Goal: Task Accomplishment & Management: Manage account settings

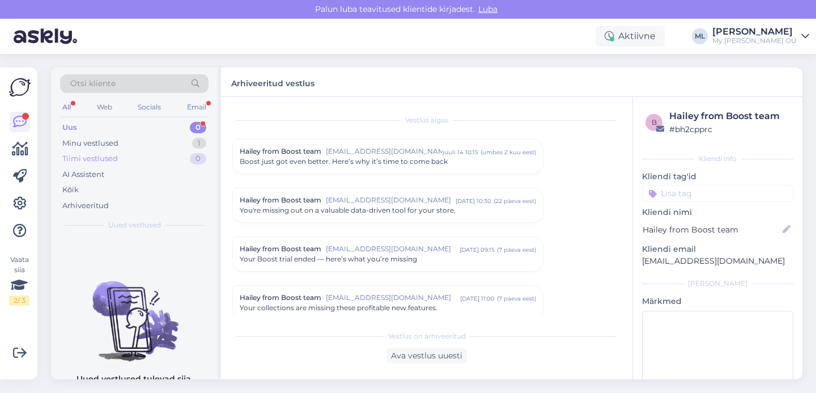
scroll to position [226, 0]
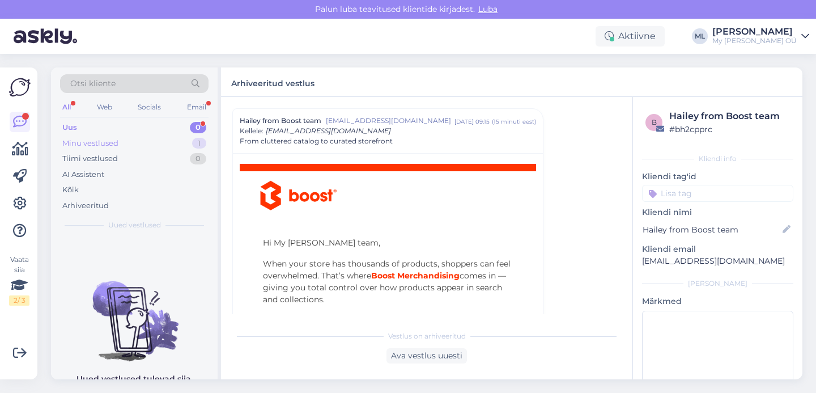
click at [96, 145] on div "Minu vestlused" at bounding box center [90, 143] width 56 height 11
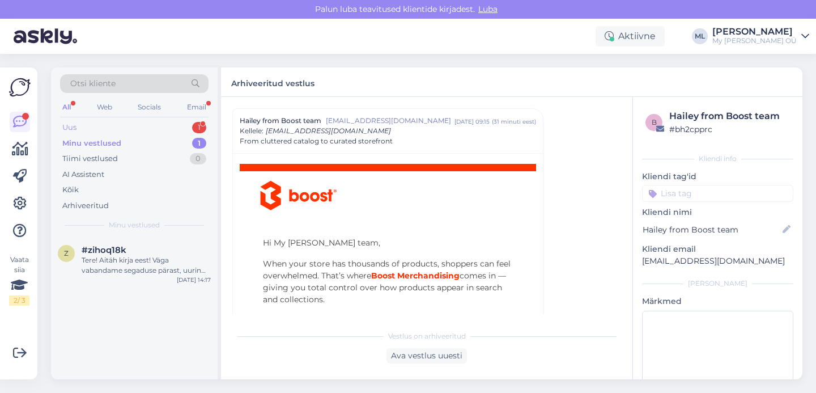
click at [82, 131] on div "Uus 1" at bounding box center [134, 128] width 148 height 16
click at [86, 145] on div "Minu vestlused" at bounding box center [90, 143] width 56 height 11
click at [71, 130] on div "Uus" at bounding box center [69, 127] width 14 height 11
click at [99, 261] on div "Lifestyle Photography Collaboration – @rronatimeri" at bounding box center [146, 265] width 129 height 20
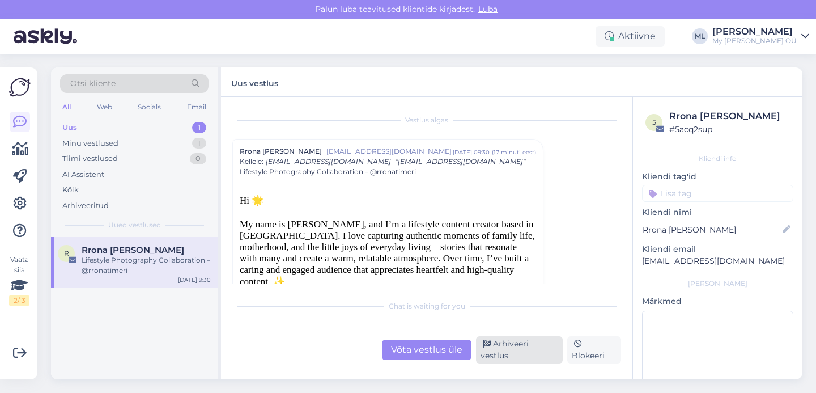
click at [502, 356] on div "Arhiveeri vestlus" at bounding box center [519, 349] width 87 height 27
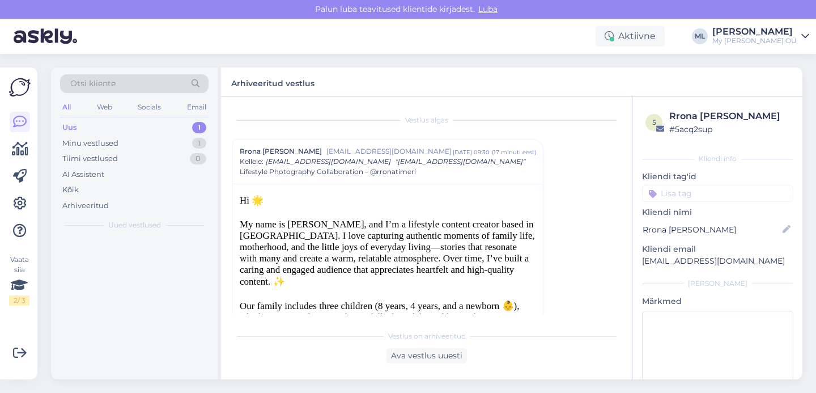
scroll to position [31, 0]
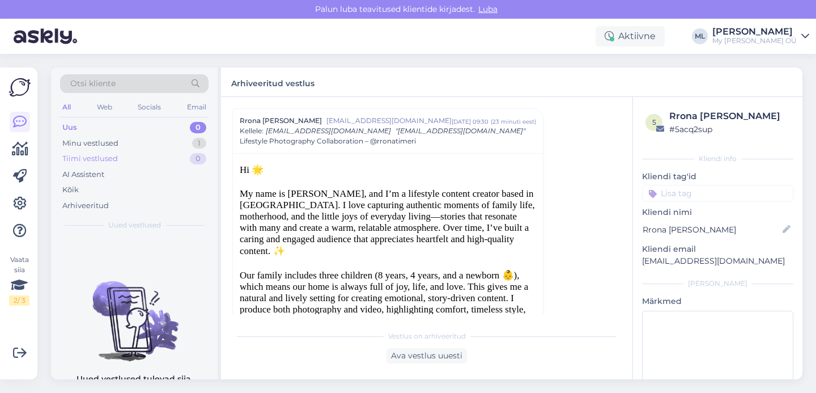
click at [173, 152] on div "Tiimi vestlused 0" at bounding box center [134, 159] width 148 height 16
click at [147, 133] on div "Uus 0" at bounding box center [134, 128] width 148 height 16
click at [74, 126] on div "Uus" at bounding box center [69, 127] width 15 height 11
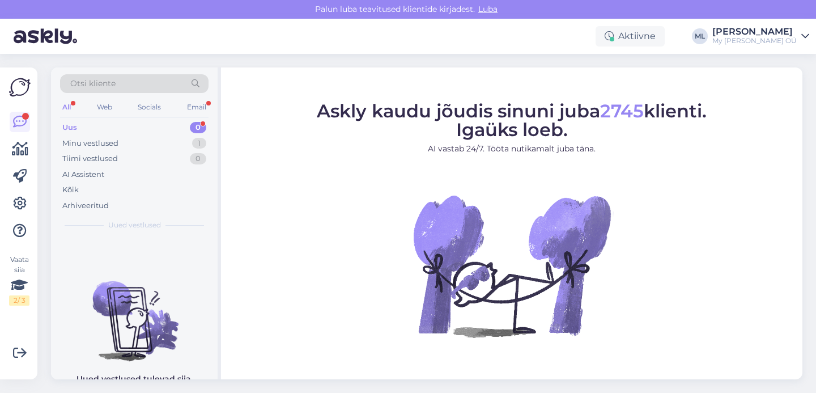
click at [128, 120] on div "Uus 0" at bounding box center [134, 128] width 148 height 16
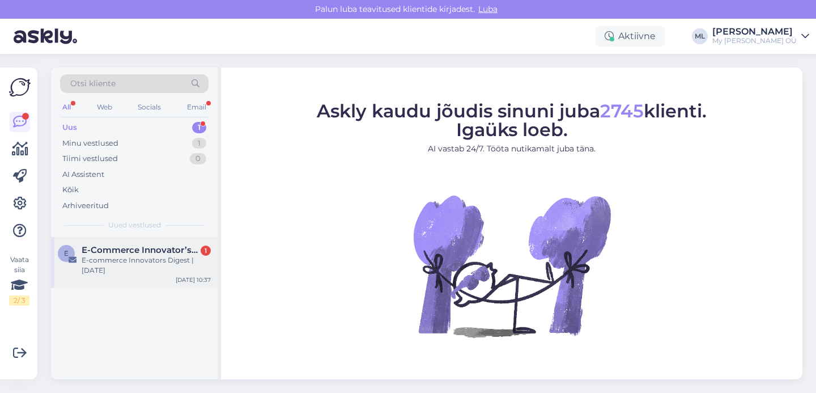
click at [141, 252] on span "E-Commerce Innovator’s Journal" at bounding box center [141, 250] width 118 height 10
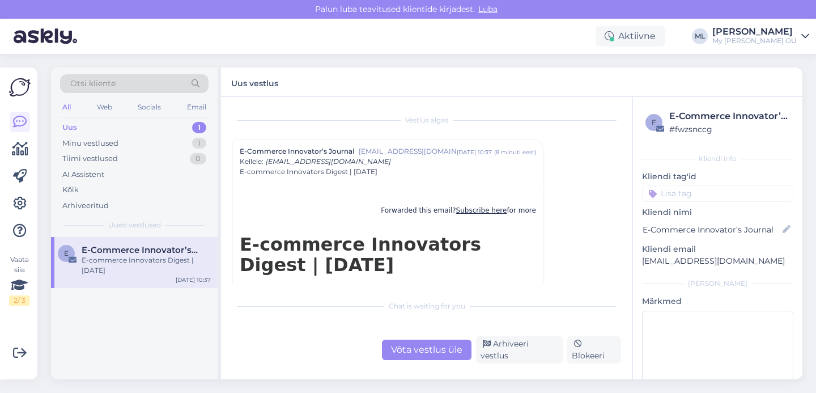
click at [494, 345] on div "Võta vestlus üle Arhiveeri vestlus Blokeeri" at bounding box center [426, 349] width 389 height 27
click at [500, 361] on div "Võta vestlus üle Arhiveeri vestlus Blokeeri" at bounding box center [426, 349] width 389 height 27
click at [500, 356] on div "Arhiveeri vestlus" at bounding box center [519, 349] width 87 height 27
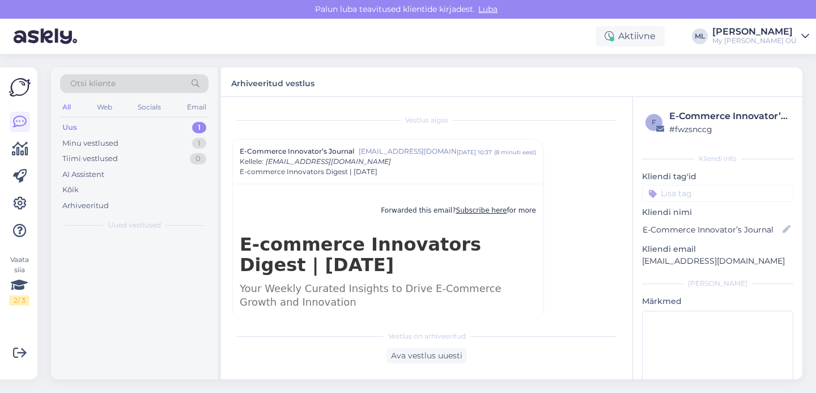
scroll to position [31, 0]
